Goal: Find specific page/section: Find specific page/section

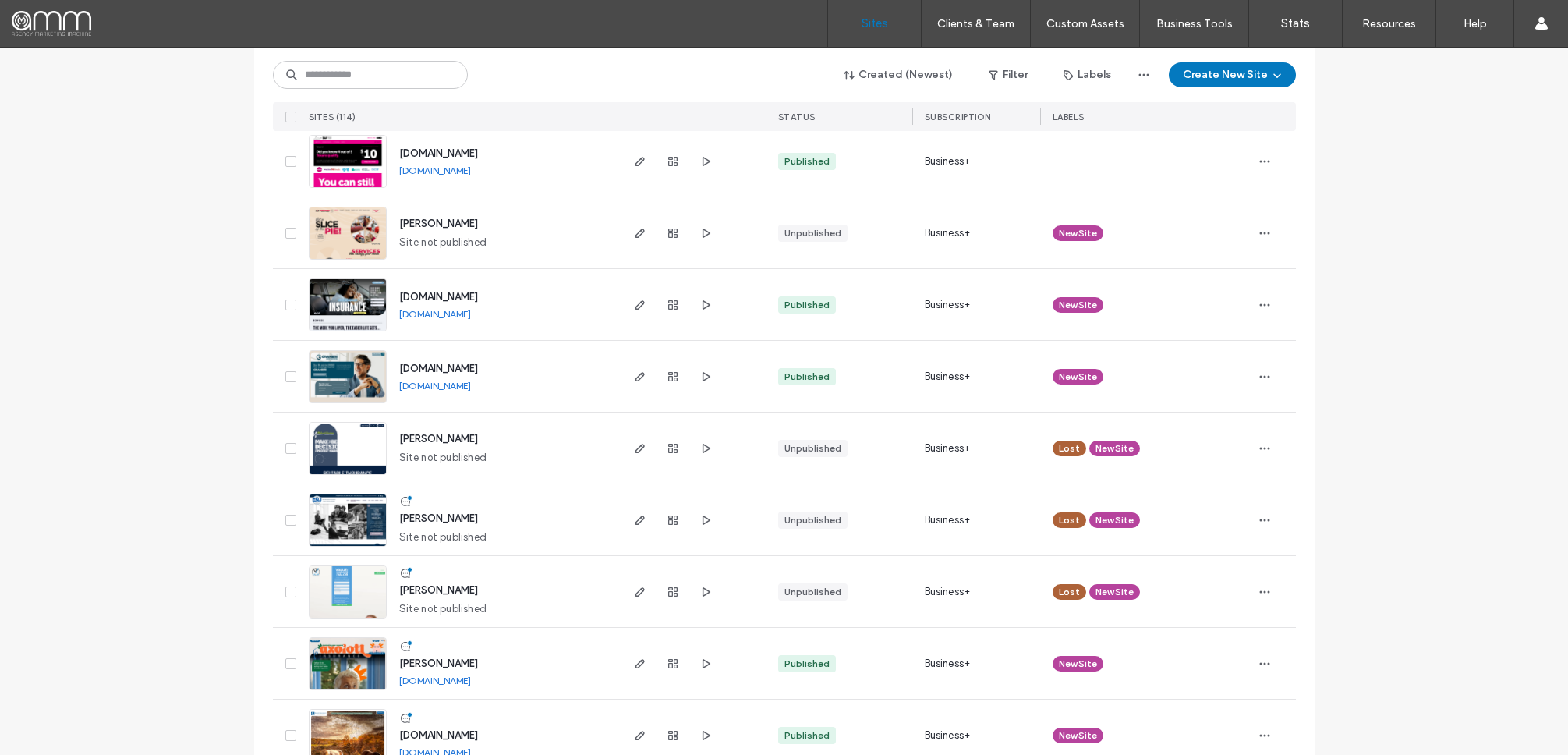
scroll to position [89, 0]
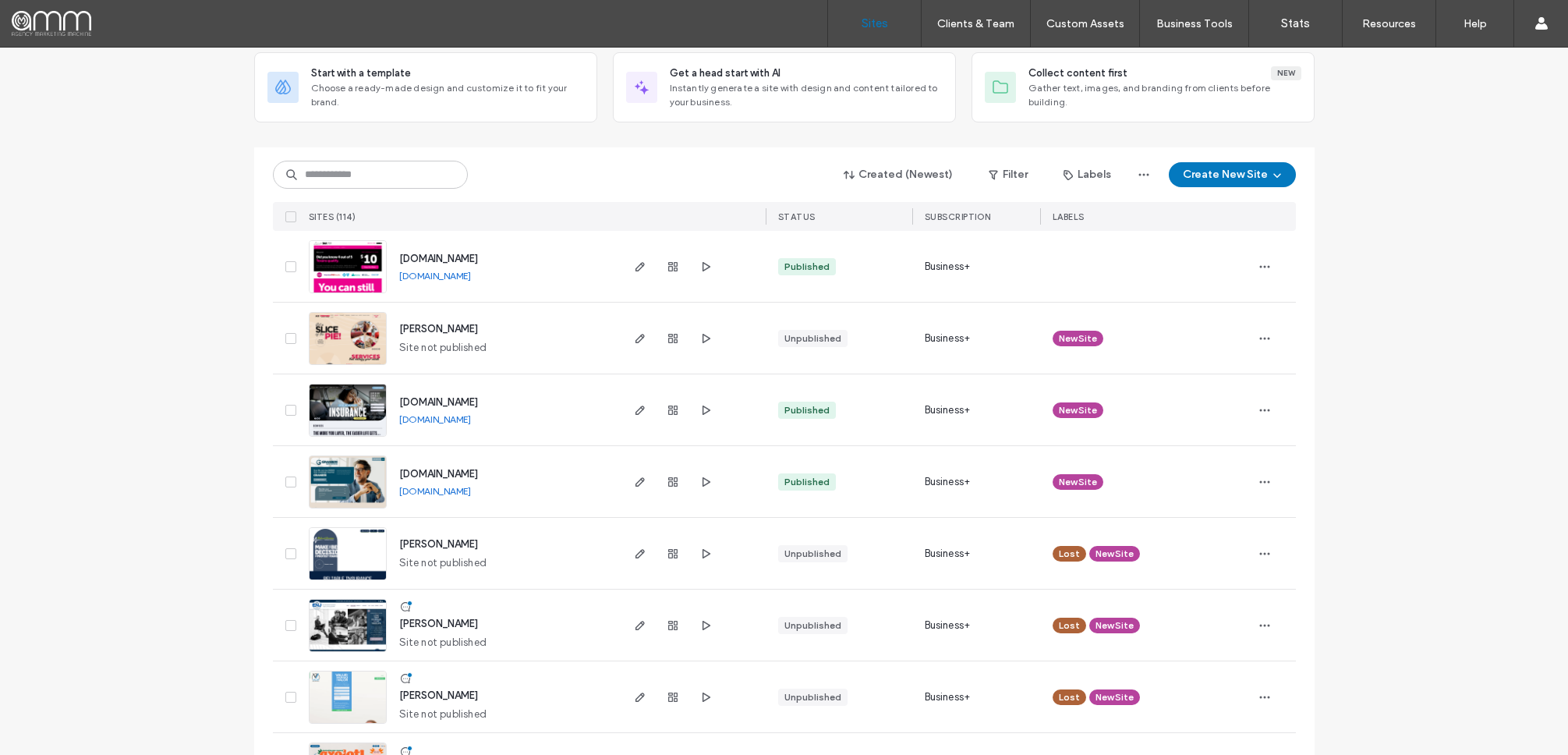
click at [400, 189] on div "Created (Newest) Filter Labels Create New Site SITES (114) STATUS SUBSCRIPTION …" at bounding box center [784, 189] width 1023 height 84
click at [400, 183] on input at bounding box center [370, 175] width 195 height 28
type input "****"
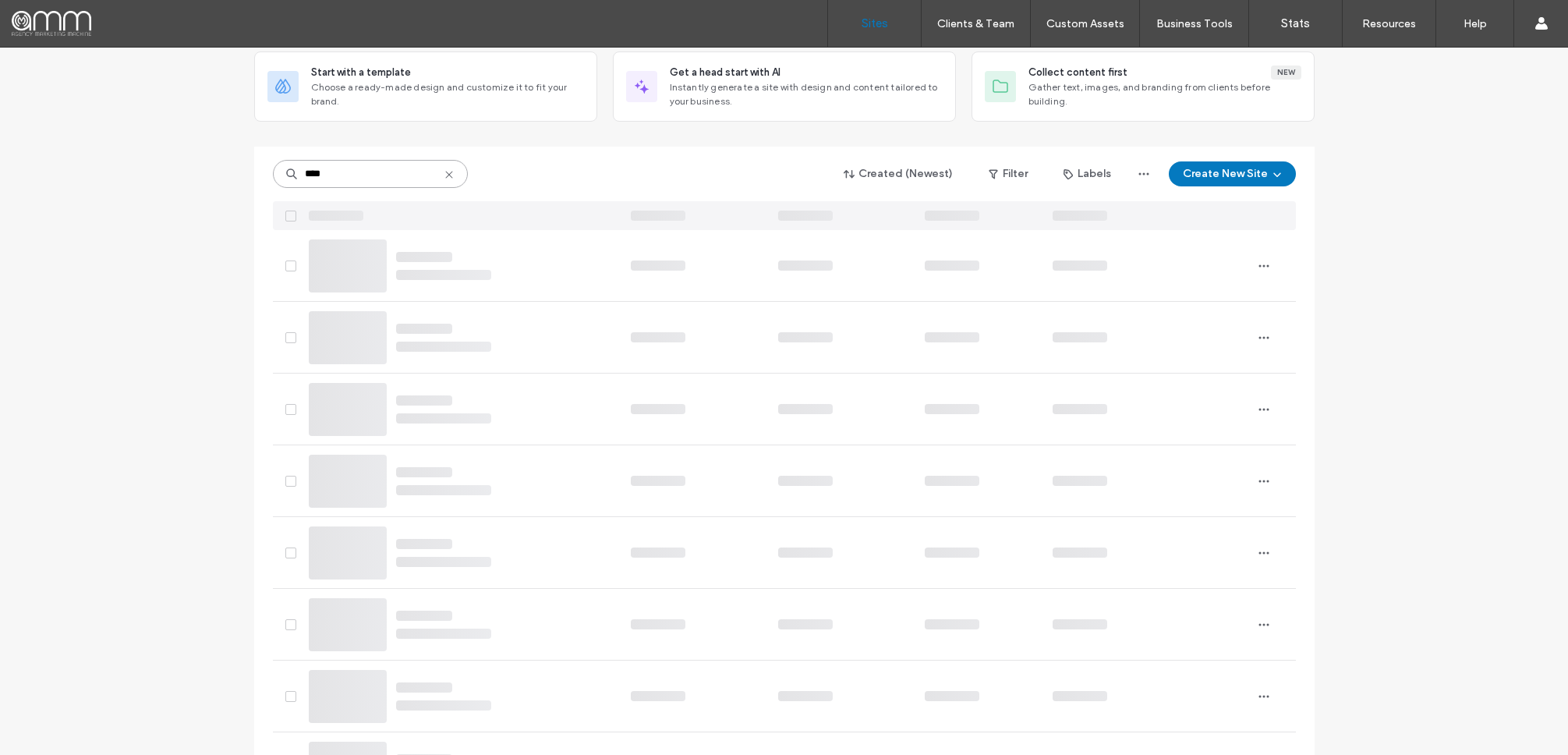
scroll to position [0, 0]
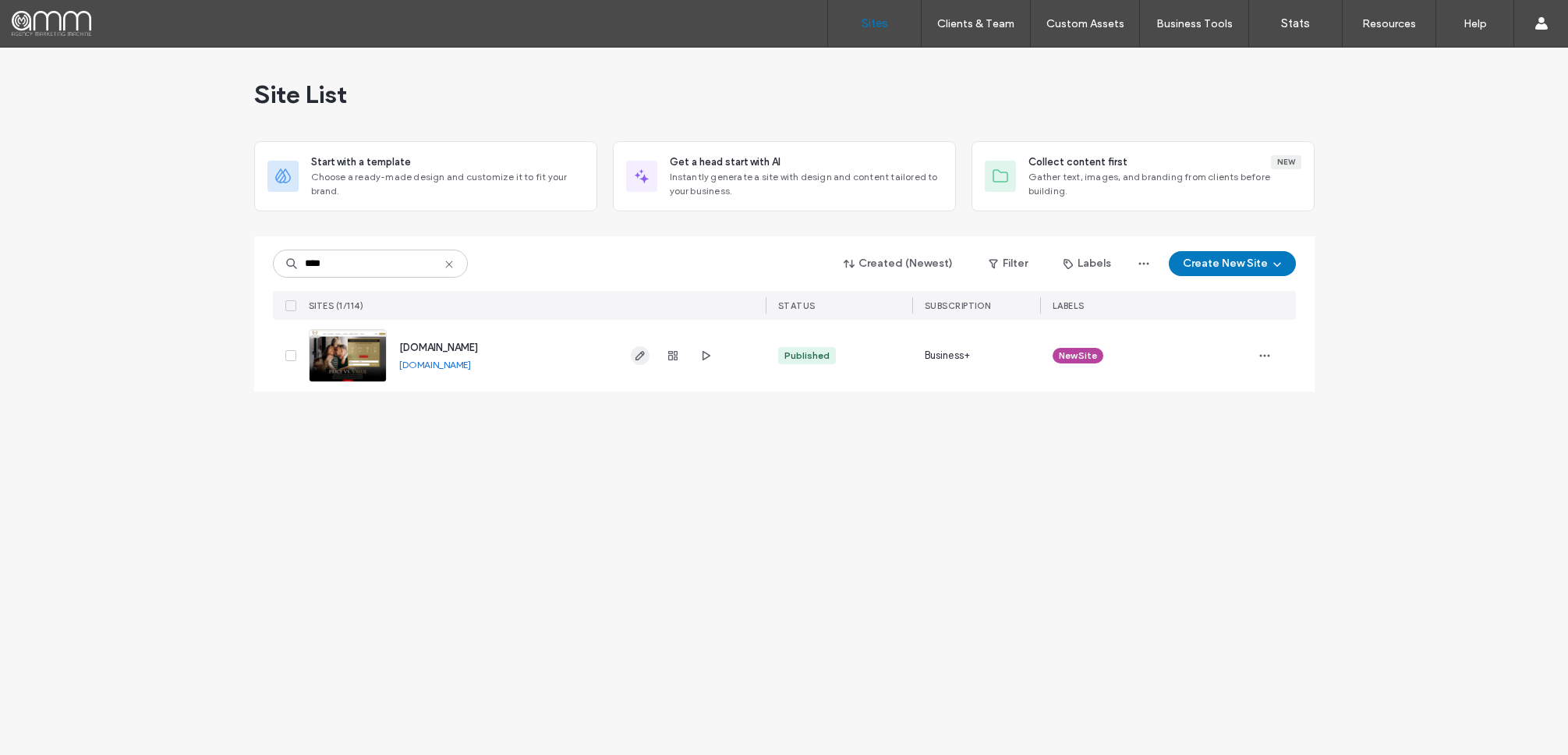
click at [643, 355] on icon "button" at bounding box center [639, 355] width 12 height 12
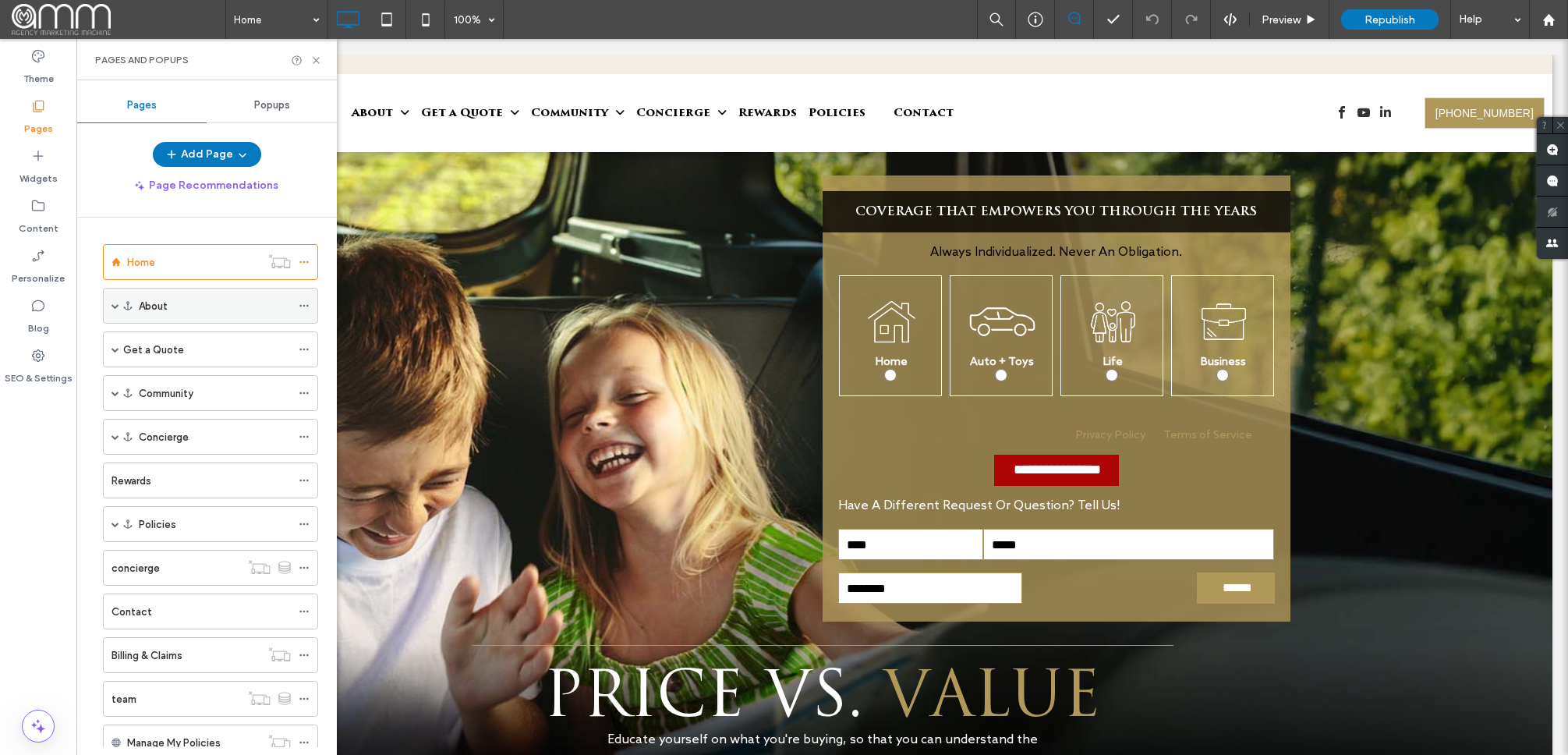
click at [303, 305] on use at bounding box center [303, 306] width 8 height 2
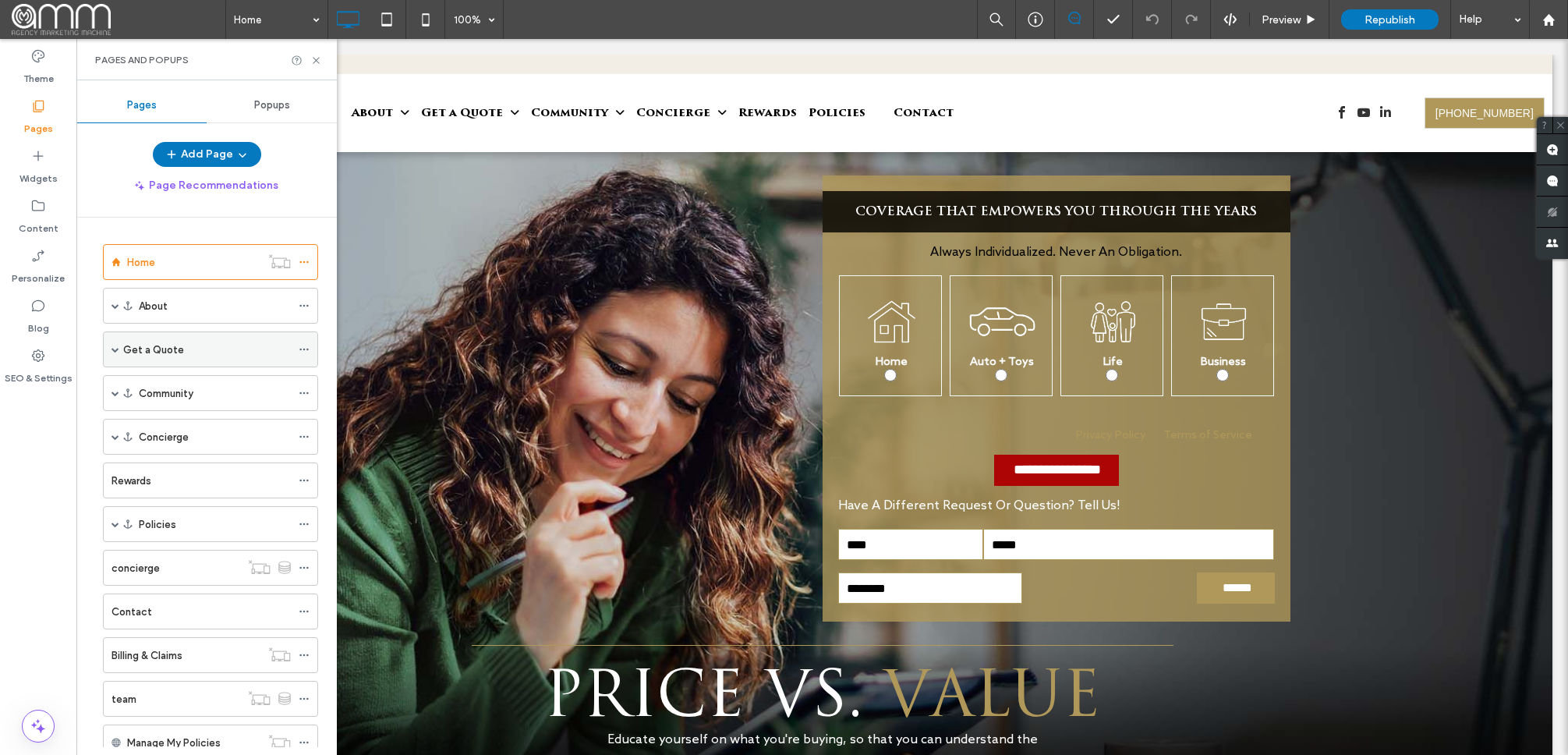
click at [113, 346] on span at bounding box center [116, 349] width 8 height 8
